Goal: Use online tool/utility: Utilize a website feature to perform a specific function

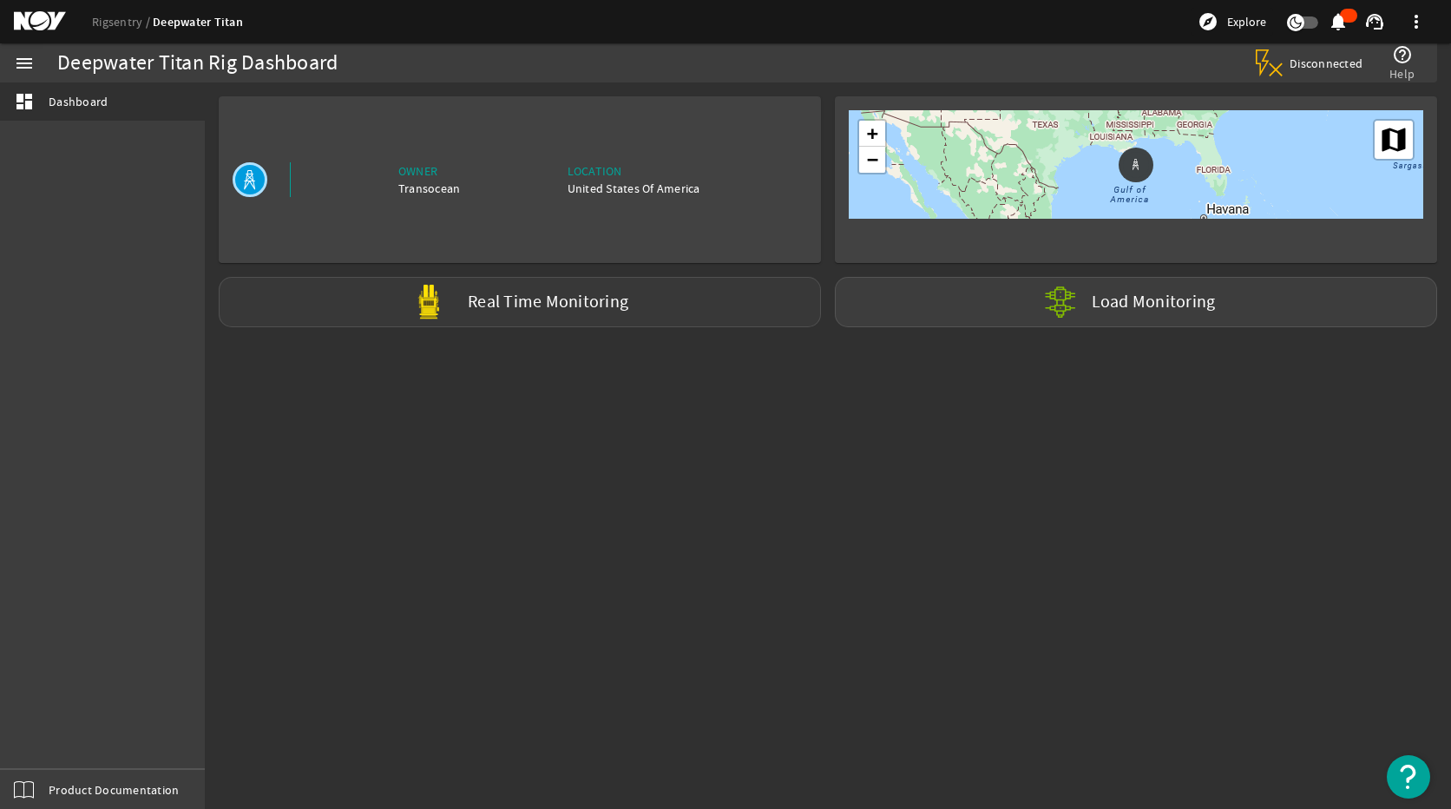
click at [579, 302] on label "Real Time Monitoring" at bounding box center [548, 302] width 161 height 18
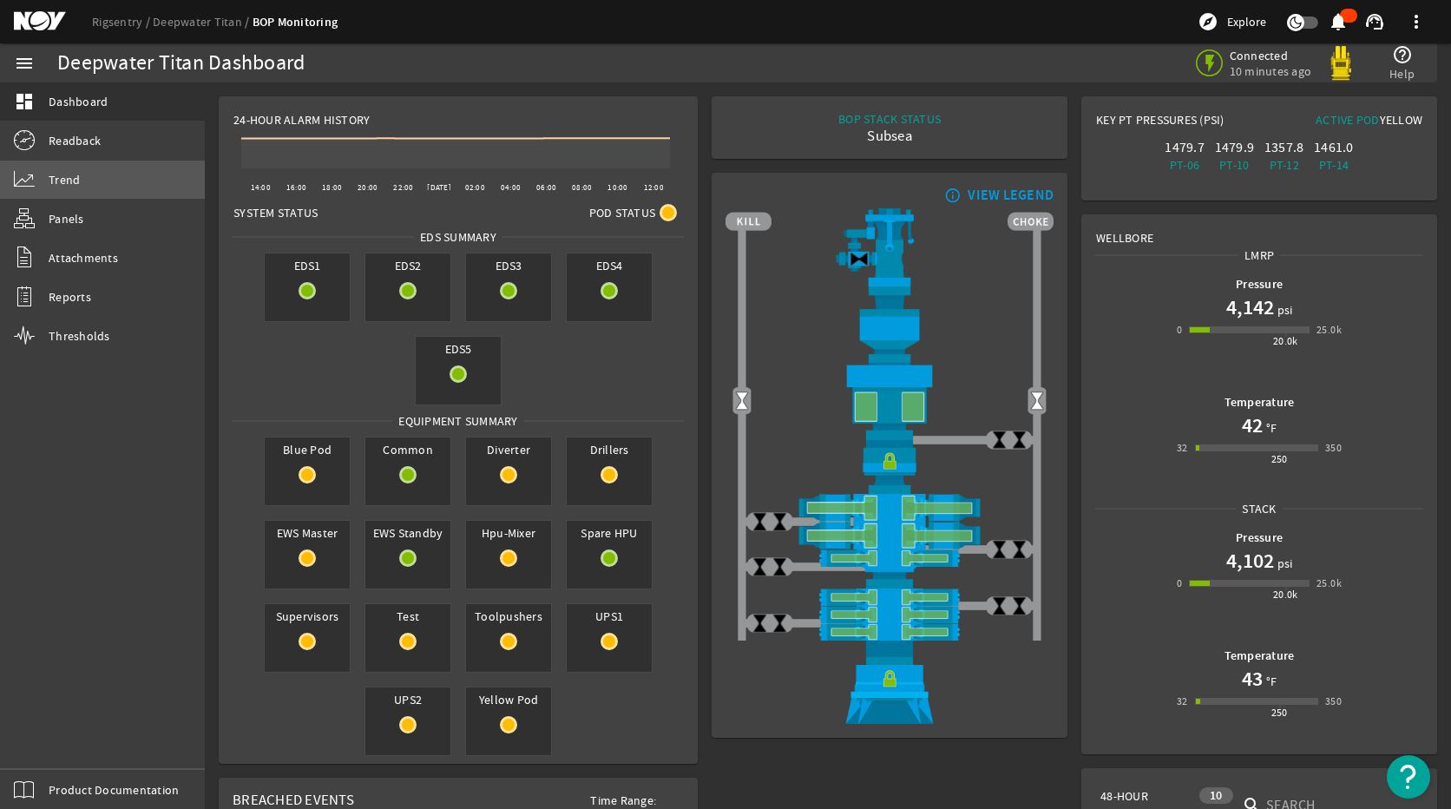
click at [101, 190] on link "Trend" at bounding box center [102, 180] width 205 height 38
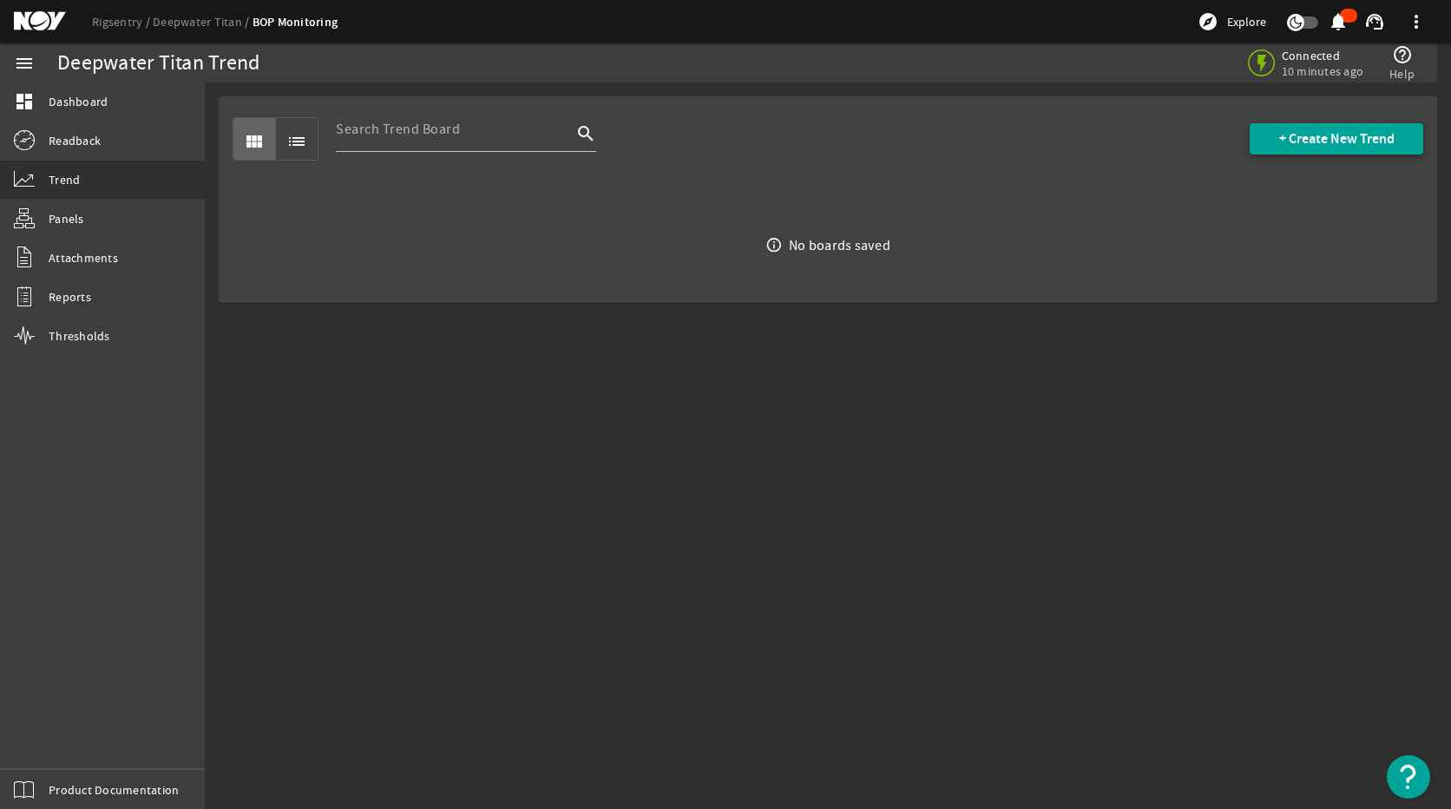
click at [1311, 130] on span "+ Create New Trend" at bounding box center [1336, 138] width 115 height 17
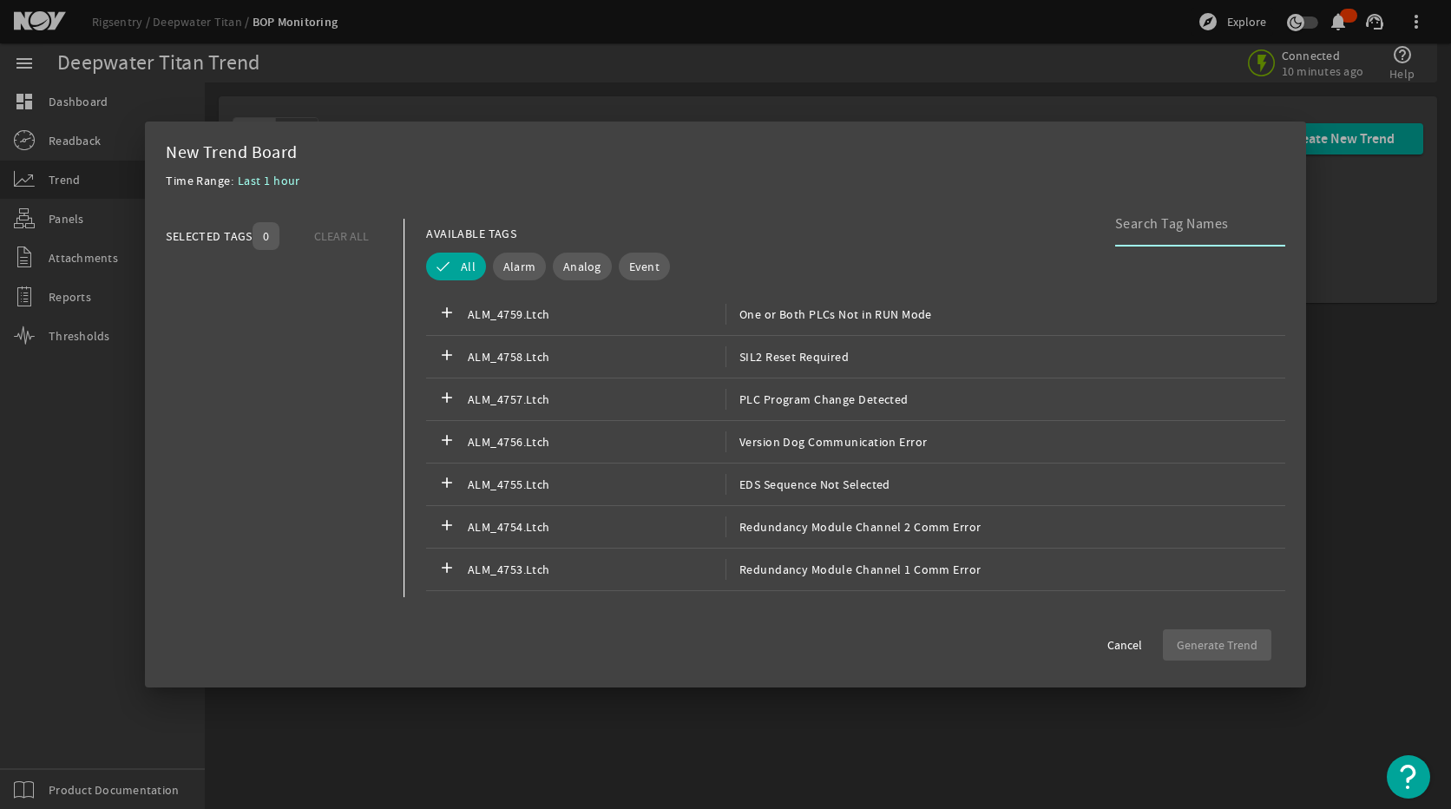
click at [1209, 228] on input at bounding box center [1193, 223] width 156 height 21
click at [1155, 231] on input at bounding box center [1193, 223] width 156 height 21
click at [1136, 236] on div at bounding box center [1193, 223] width 156 height 45
click at [1140, 219] on input at bounding box center [1193, 223] width 156 height 21
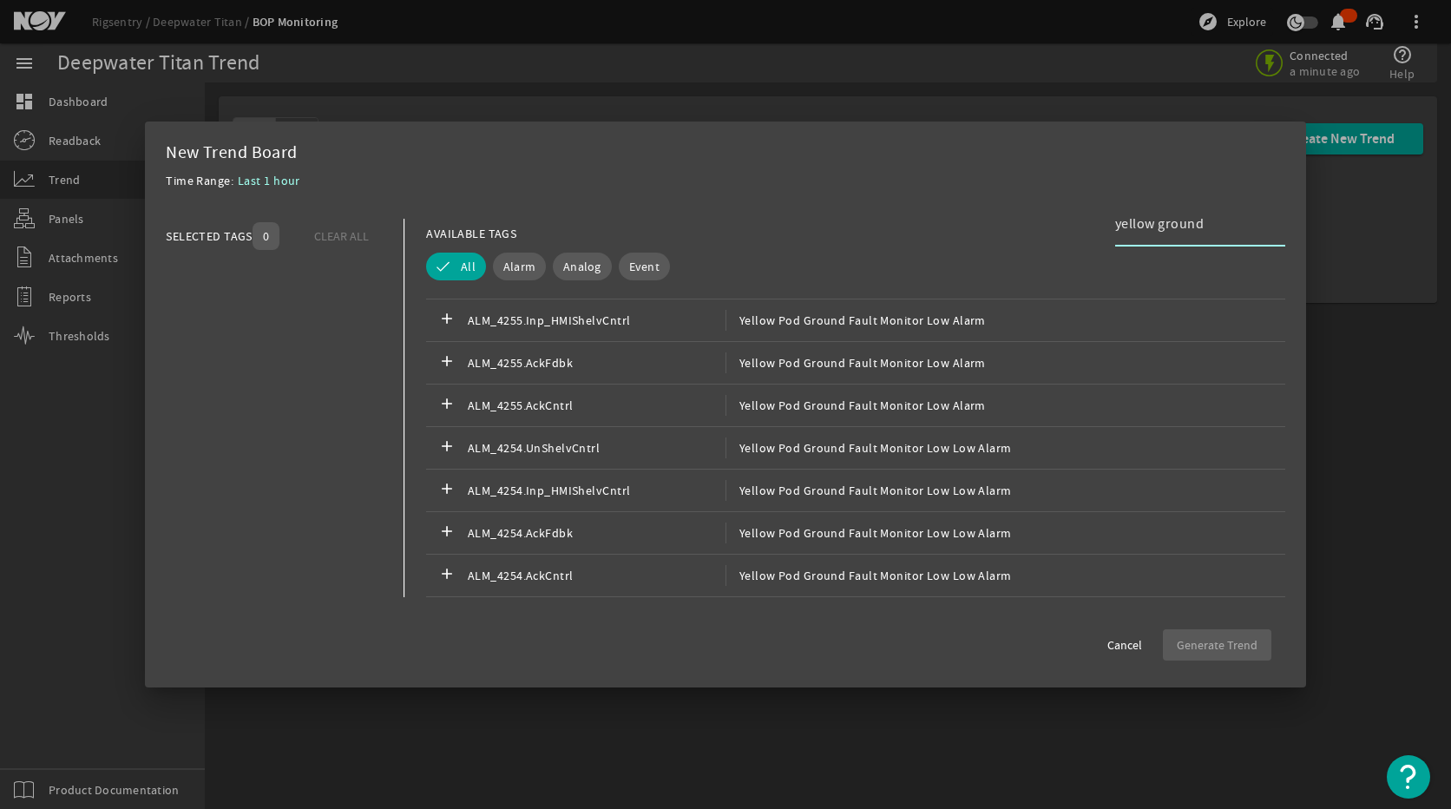
scroll to position [69, 0]
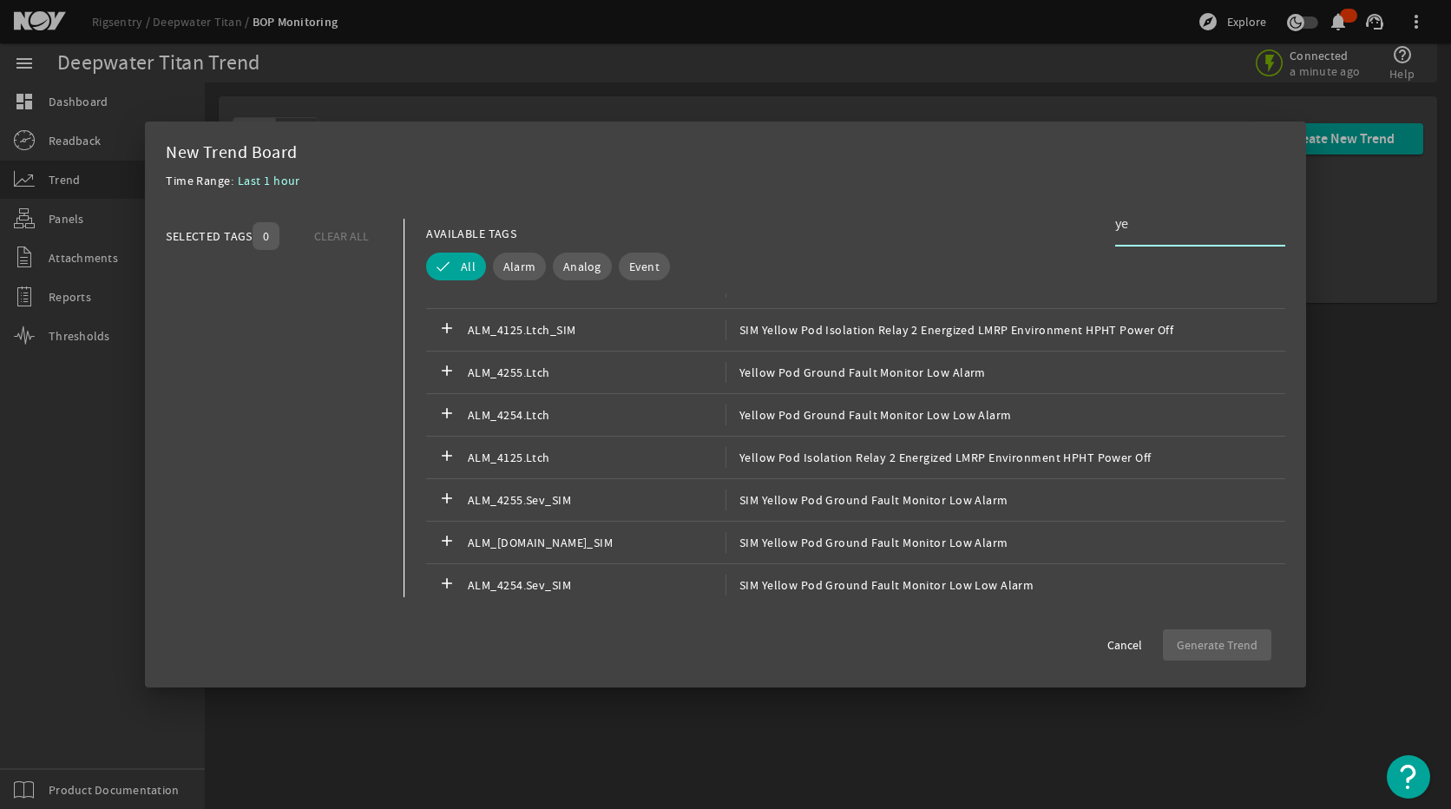
type input "y"
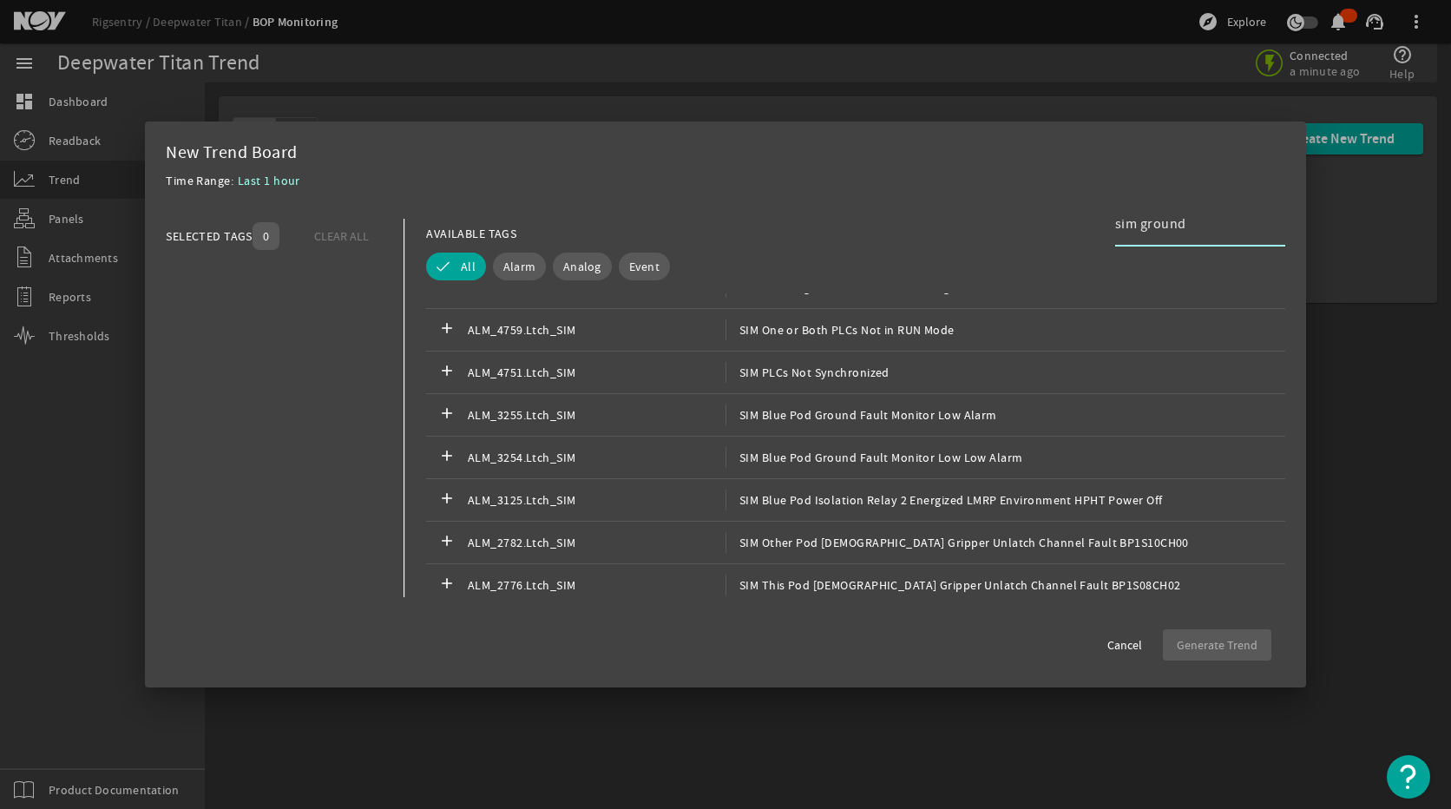
type input "sim ground"
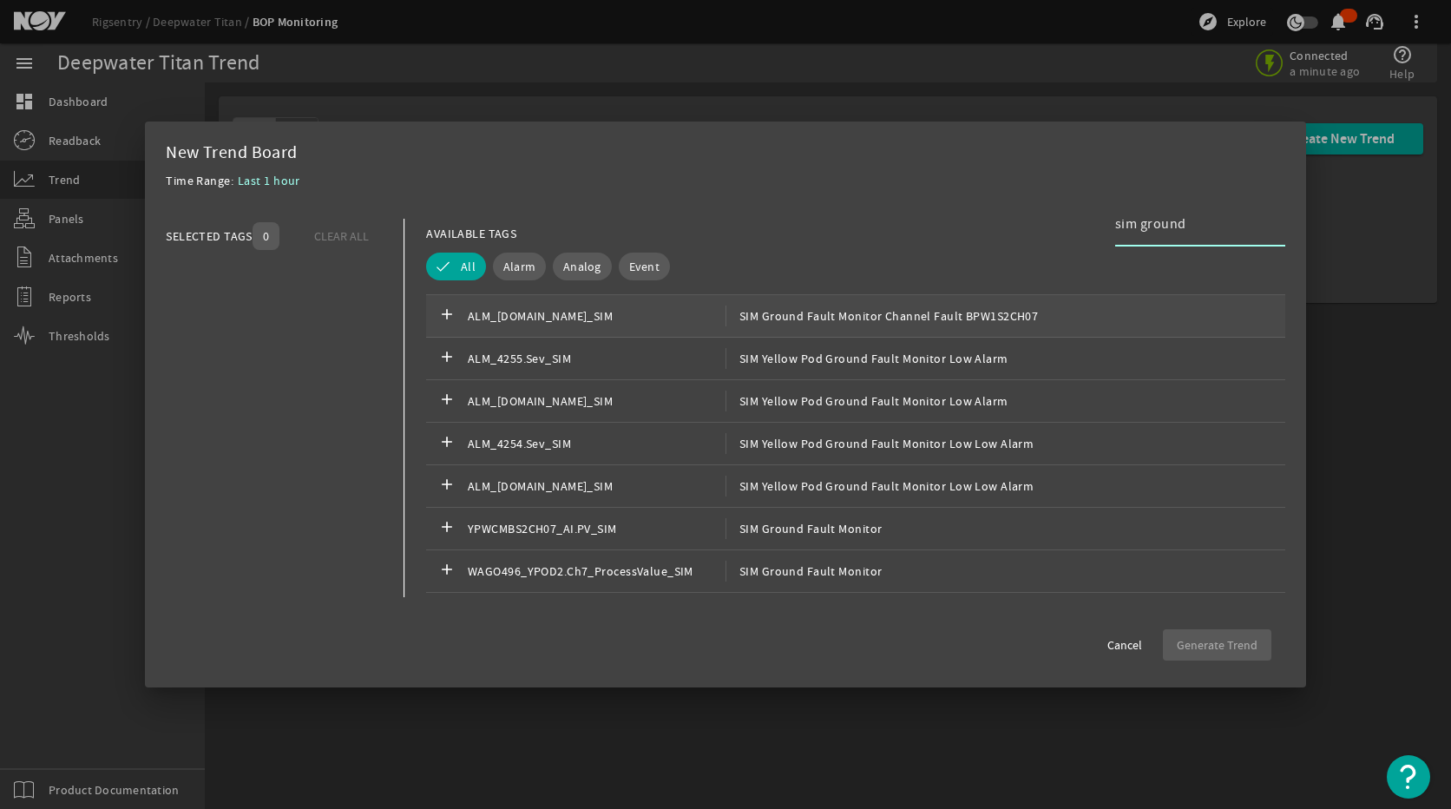
scroll to position [851, 0]
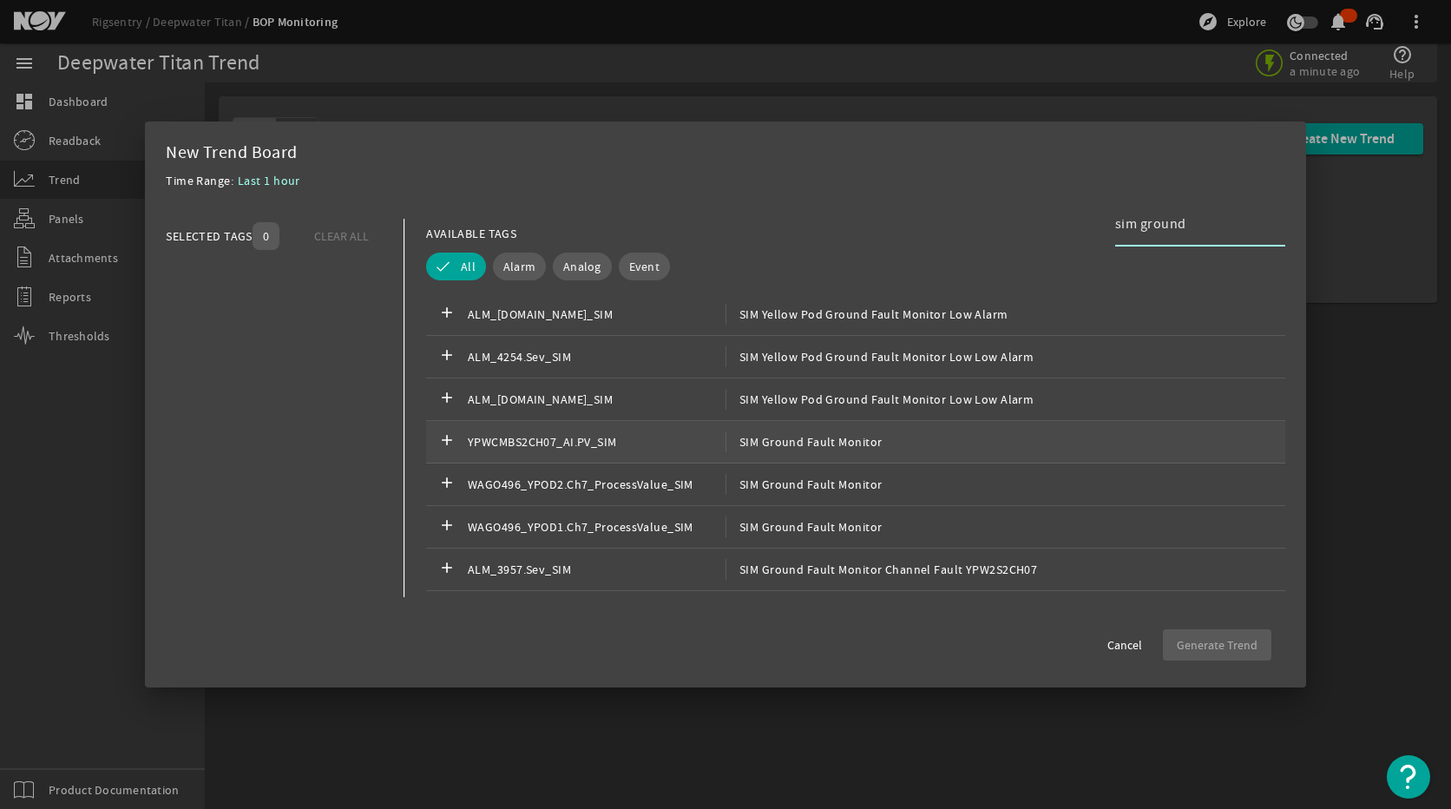
click at [919, 447] on div "add YPWCMBS2CH07_AI.PV_SIM SIM Ground Fault Monitor" at bounding box center [855, 442] width 859 height 43
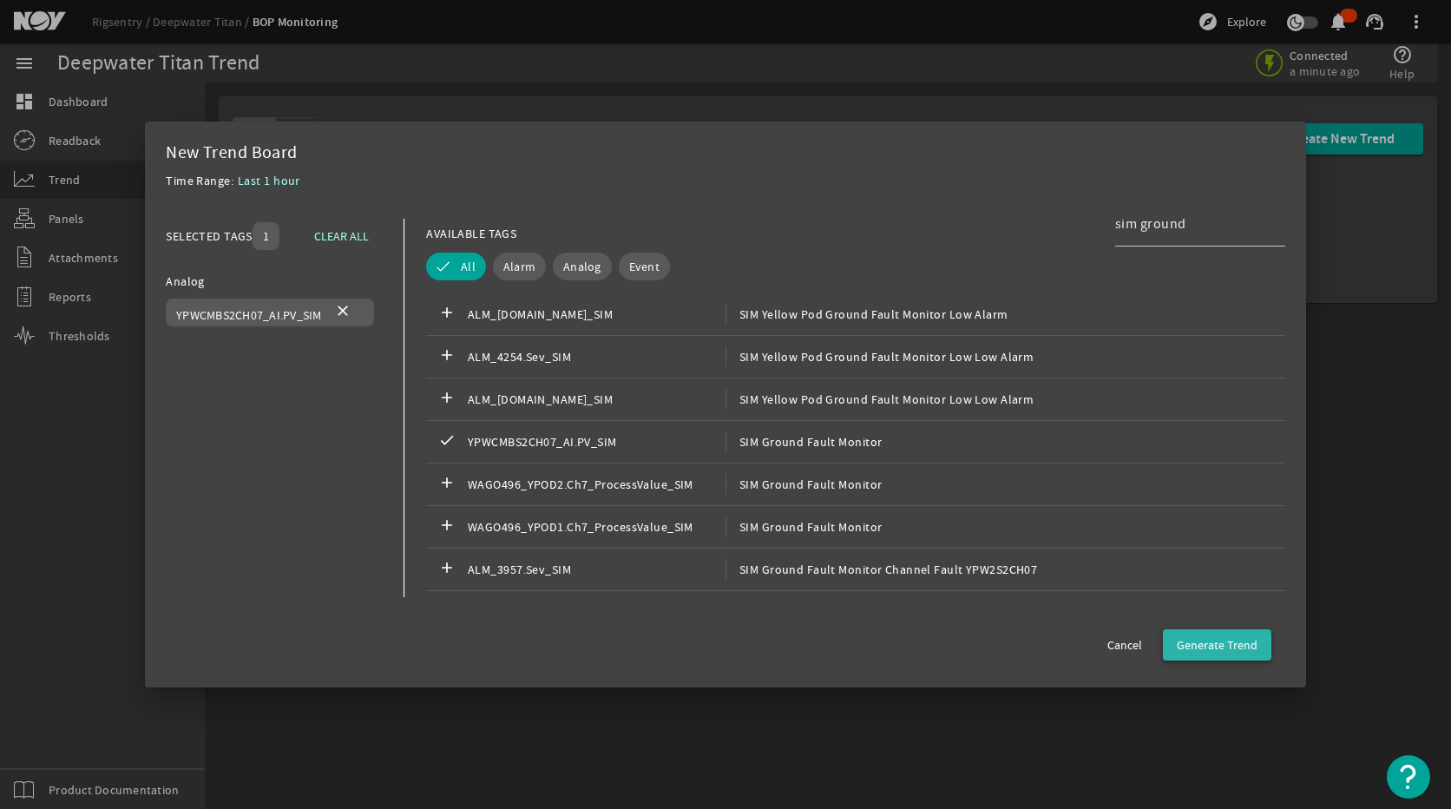
click at [1216, 654] on span "button" at bounding box center [1217, 645] width 108 height 42
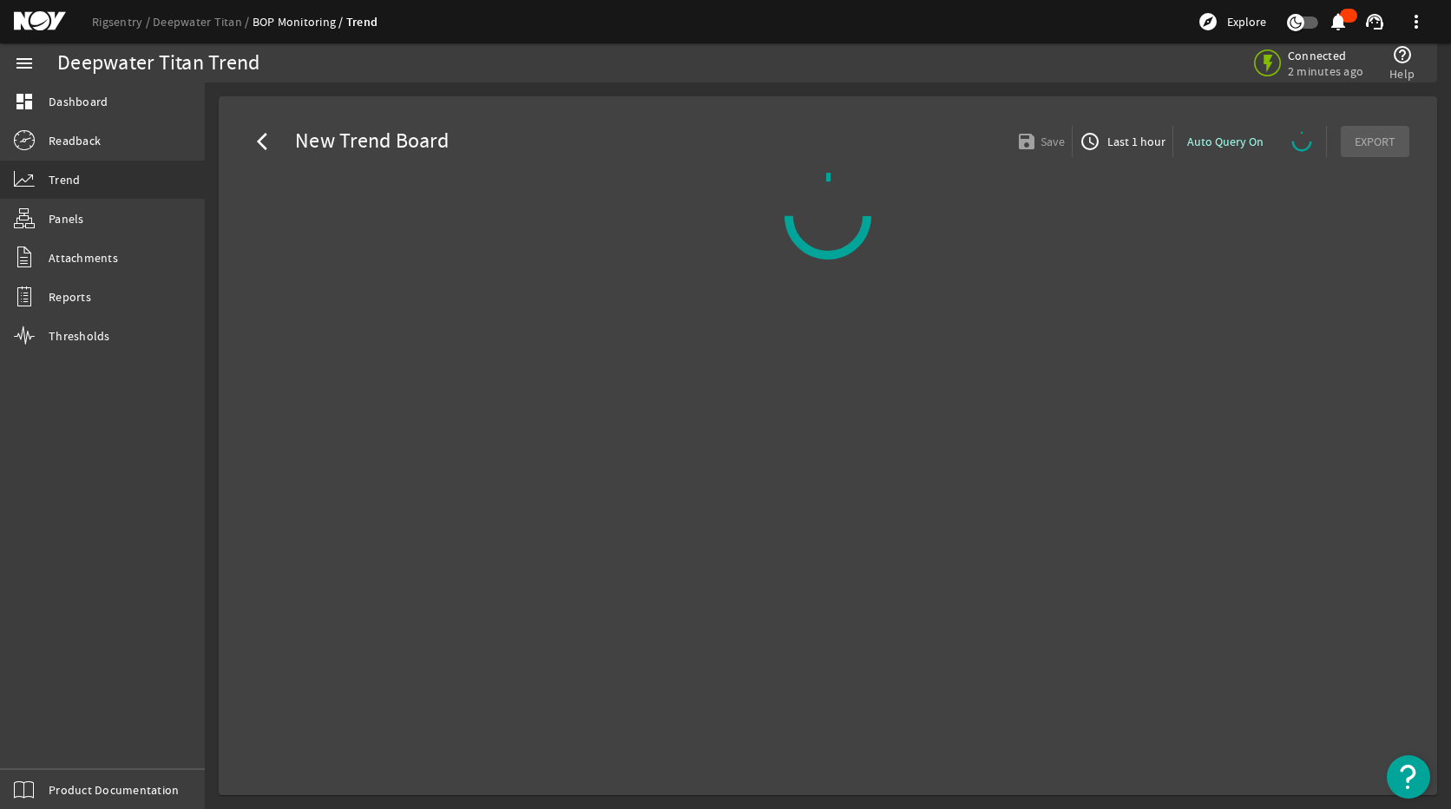
select select "ALL"
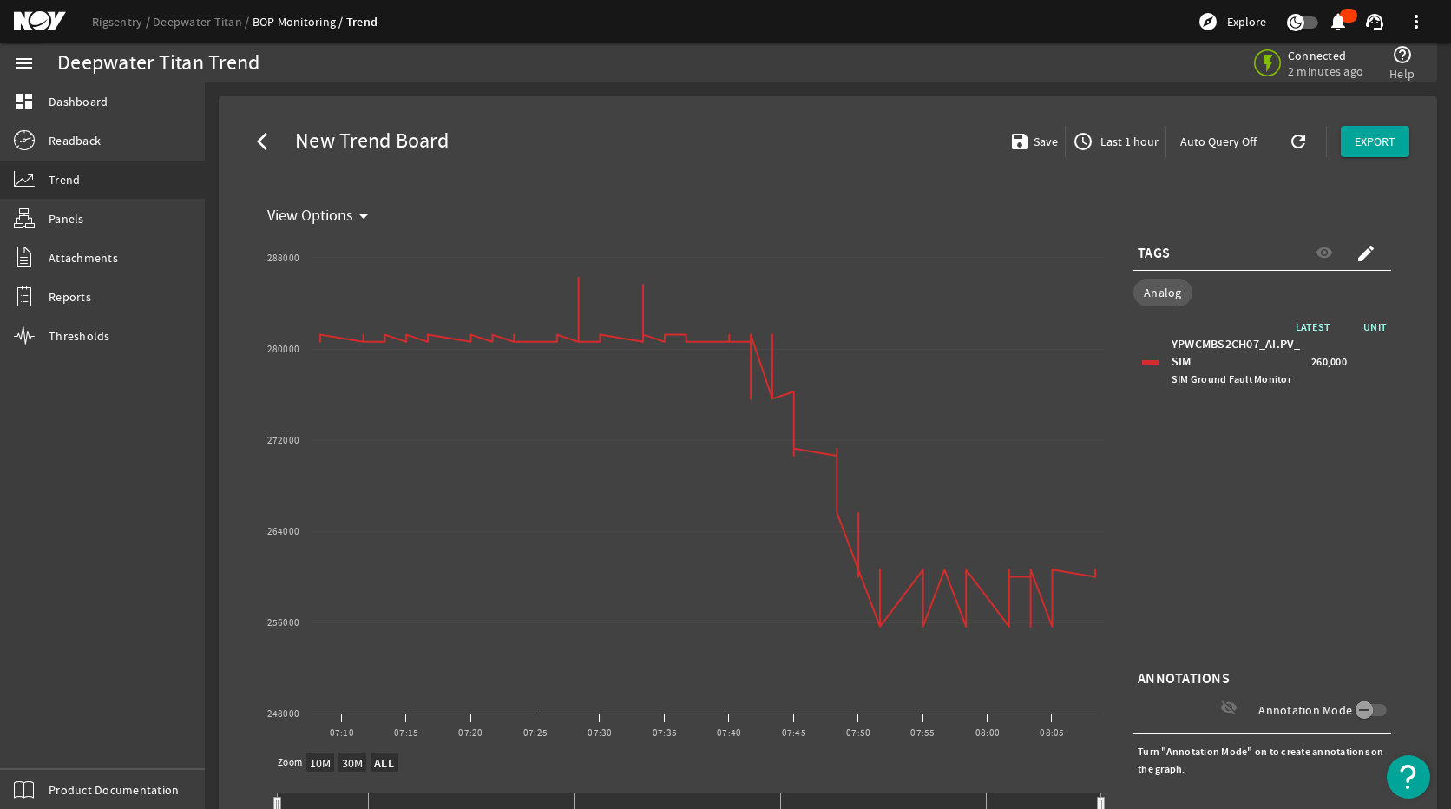
click at [1120, 144] on span "Last 1 hour" at bounding box center [1128, 141] width 62 height 17
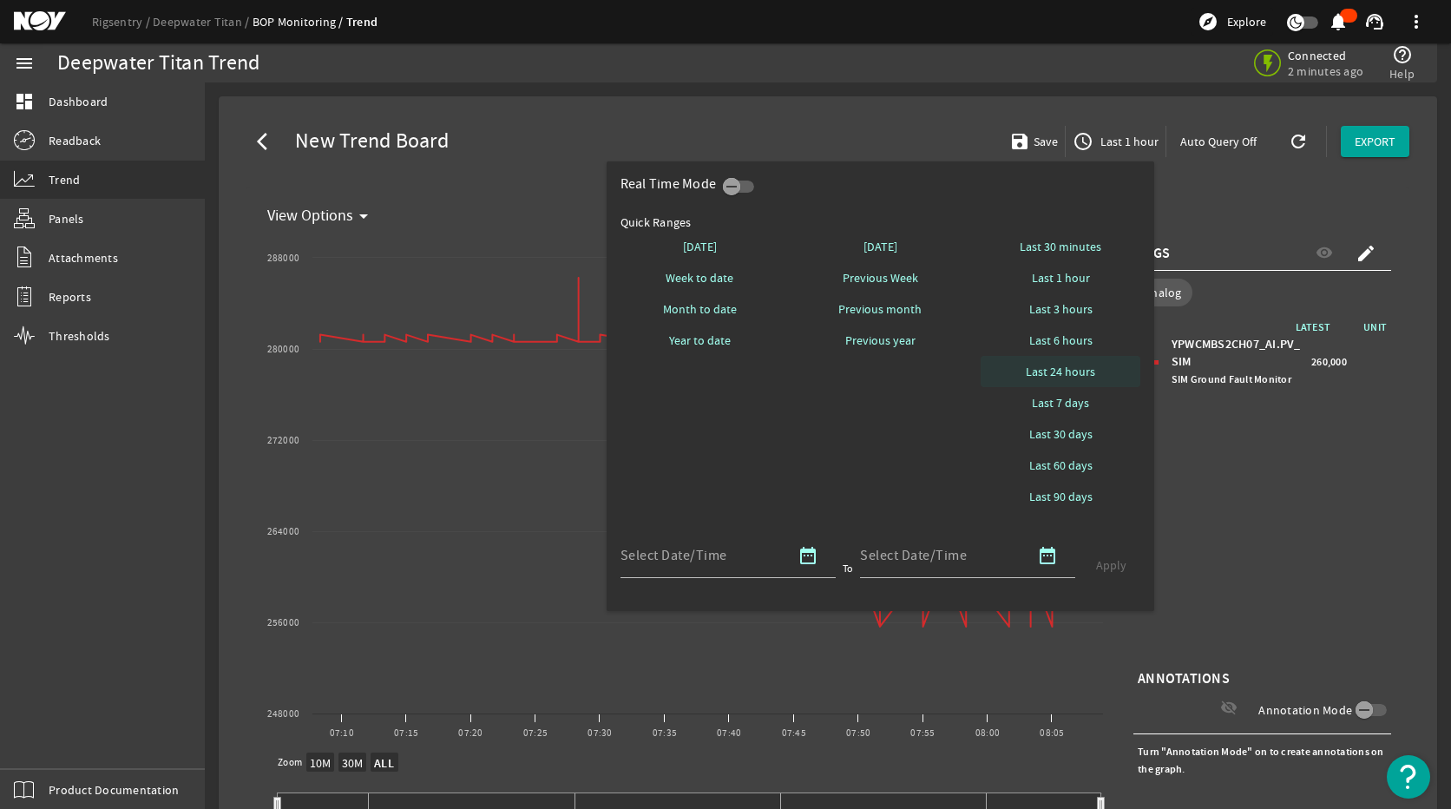
click at [1084, 358] on span at bounding box center [1061, 372] width 160 height 42
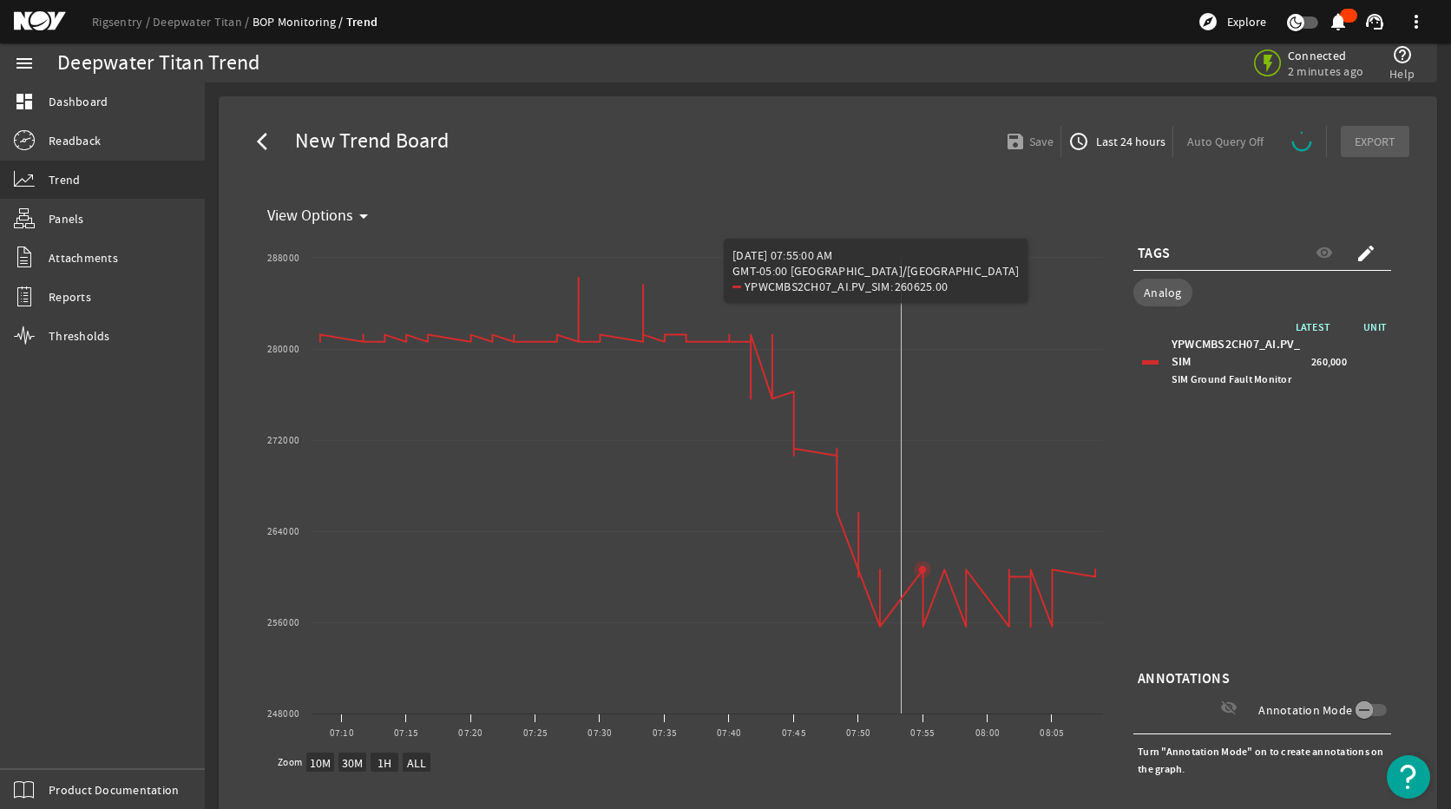
select select "ALL"
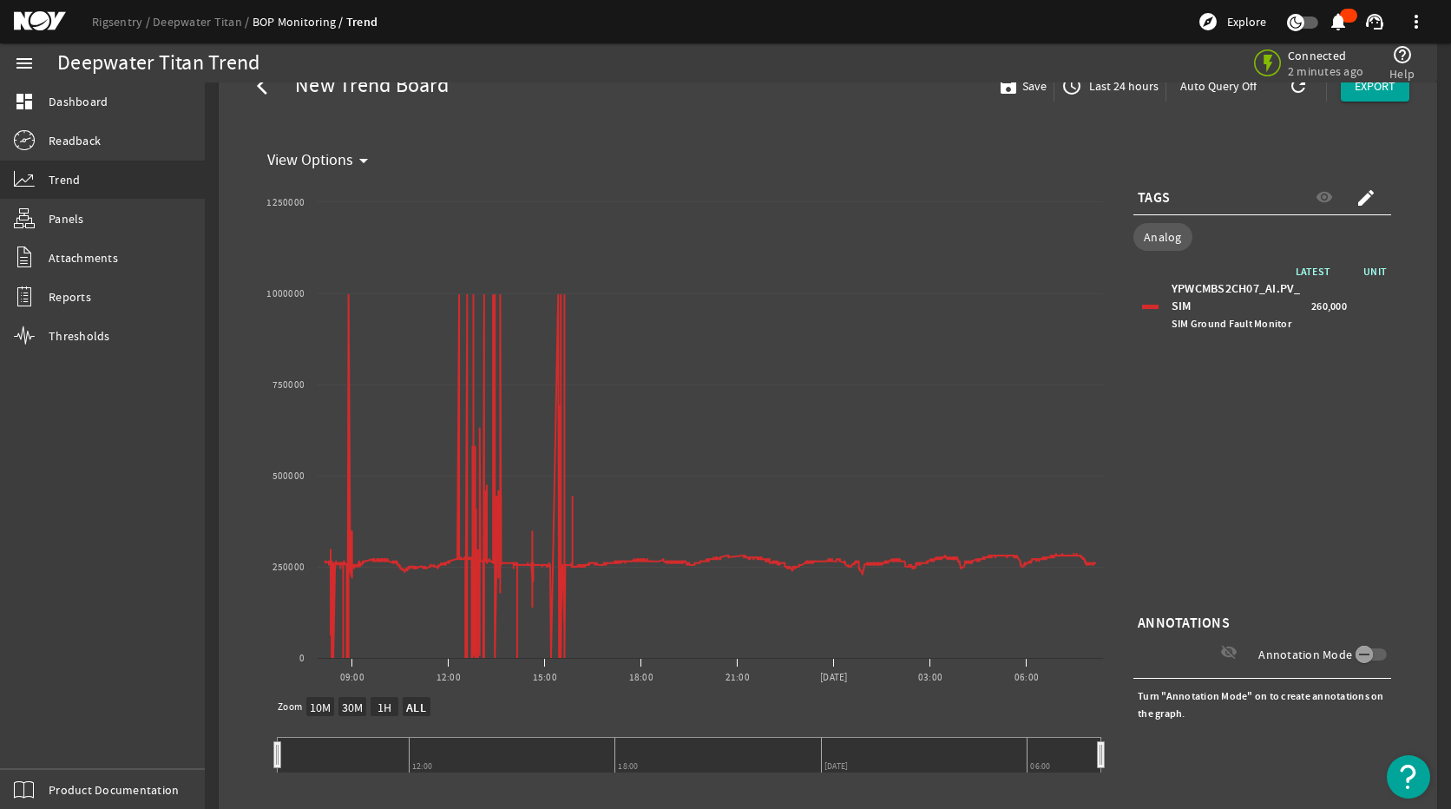
scroll to position [87, 0]
